Goal: Information Seeking & Learning: Learn about a topic

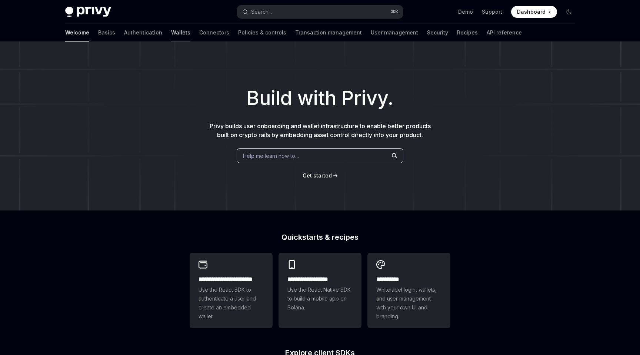
click at [171, 30] on link "Wallets" at bounding box center [180, 33] width 19 height 18
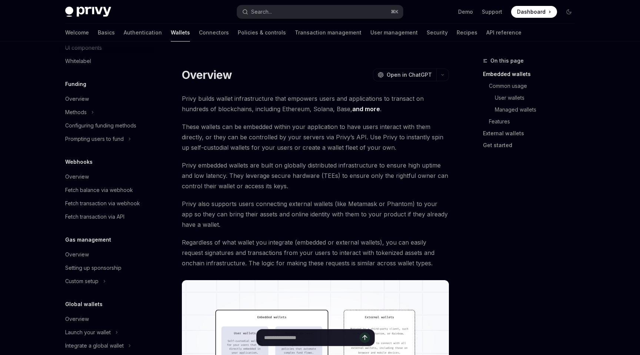
scroll to position [270, 0]
click at [295, 30] on link "Transaction management" at bounding box center [328, 33] width 67 height 18
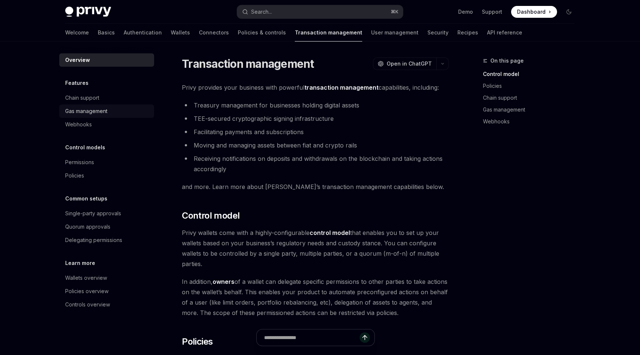
click at [104, 105] on link "Gas management" at bounding box center [106, 111] width 95 height 13
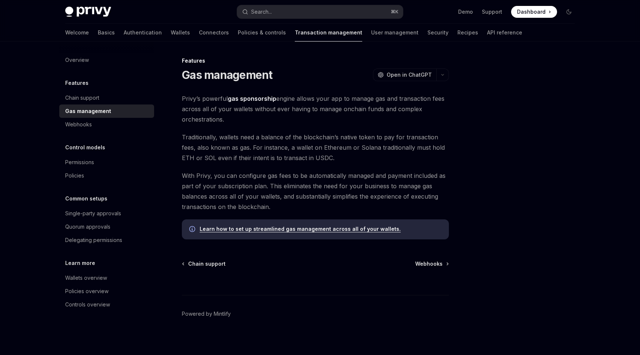
click at [304, 122] on span "Privy’s powerful gas sponsorship engine allows your app to manage gas and trans…" at bounding box center [315, 108] width 267 height 31
click at [130, 97] on div "Chain support" at bounding box center [107, 97] width 85 height 9
type textarea "*"
